Goal: Task Accomplishment & Management: Complete application form

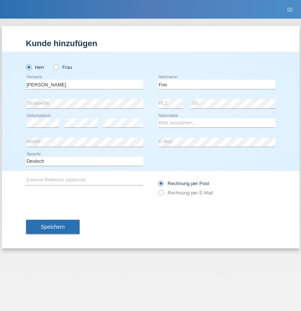
type input "Frei"
select select "CH"
radio input "true"
click at [84, 84] on input "text" at bounding box center [84, 84] width 117 height 9
type input "agnertina"
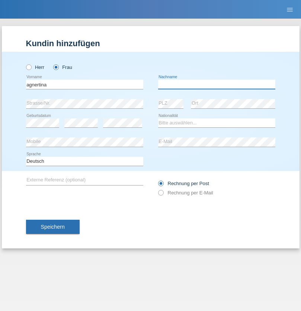
click at [217, 84] on input "text" at bounding box center [216, 84] width 117 height 9
type input "noshaj"
select select "NL"
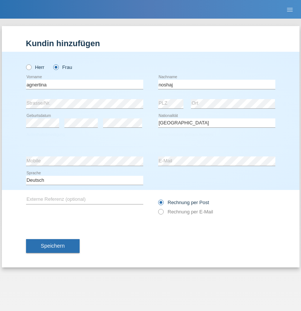
select select "C"
select select "01"
select select "08"
select select "2021"
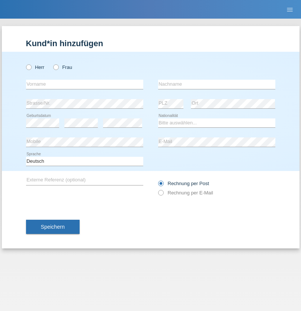
radio input "true"
click at [84, 84] on input "text" at bounding box center [84, 84] width 117 height 9
type input "bajram"
click at [217, 84] on input "text" at bounding box center [216, 84] width 117 height 9
type input "malluta"
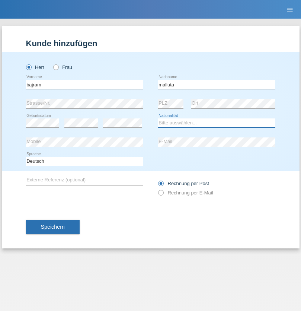
select select "CH"
radio input "true"
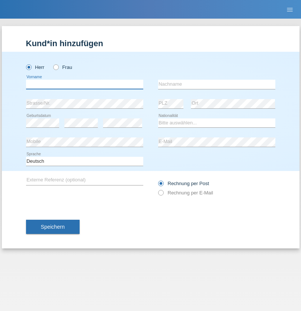
click at [84, 84] on input "text" at bounding box center [84, 84] width 117 height 9
type input "firat"
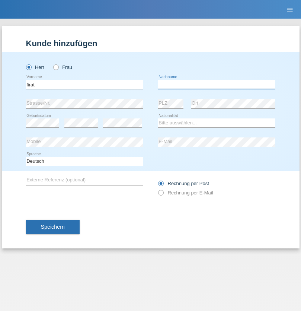
click at [217, 84] on input "text" at bounding box center [216, 84] width 117 height 9
type input "kara"
select select "CH"
radio input "true"
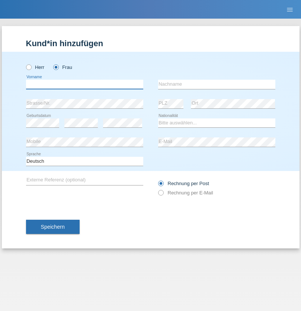
click at [84, 84] on input "text" at bounding box center [84, 84] width 117 height 9
type input "Dagmar"
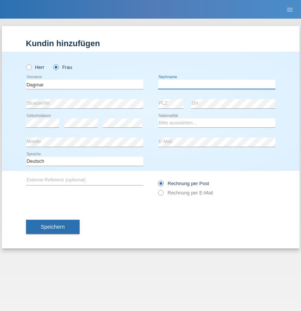
click at [217, 84] on input "text" at bounding box center [216, 84] width 117 height 9
type input "Reusser"
select select "CH"
radio input "true"
click at [84, 84] on input "text" at bounding box center [84, 84] width 117 height 9
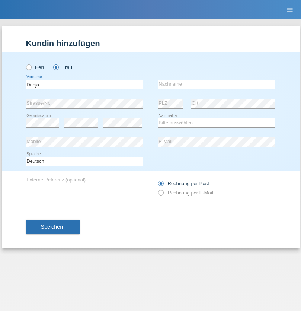
type input "Dunja"
click at [217, 84] on input "text" at bounding box center [216, 84] width 117 height 9
type input "[PERSON_NAME]"
select select "HR"
select select "C"
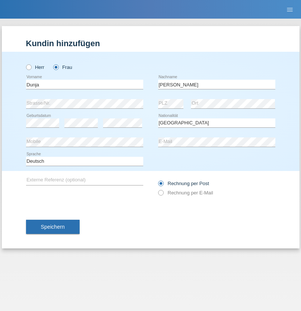
select select "03"
select select "09"
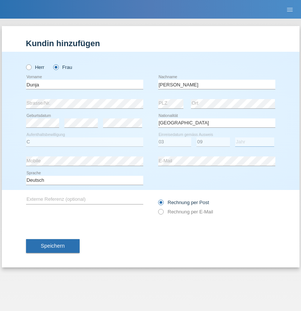
select select "2021"
